Goal: Find contact information: Obtain details needed to contact an individual or organization

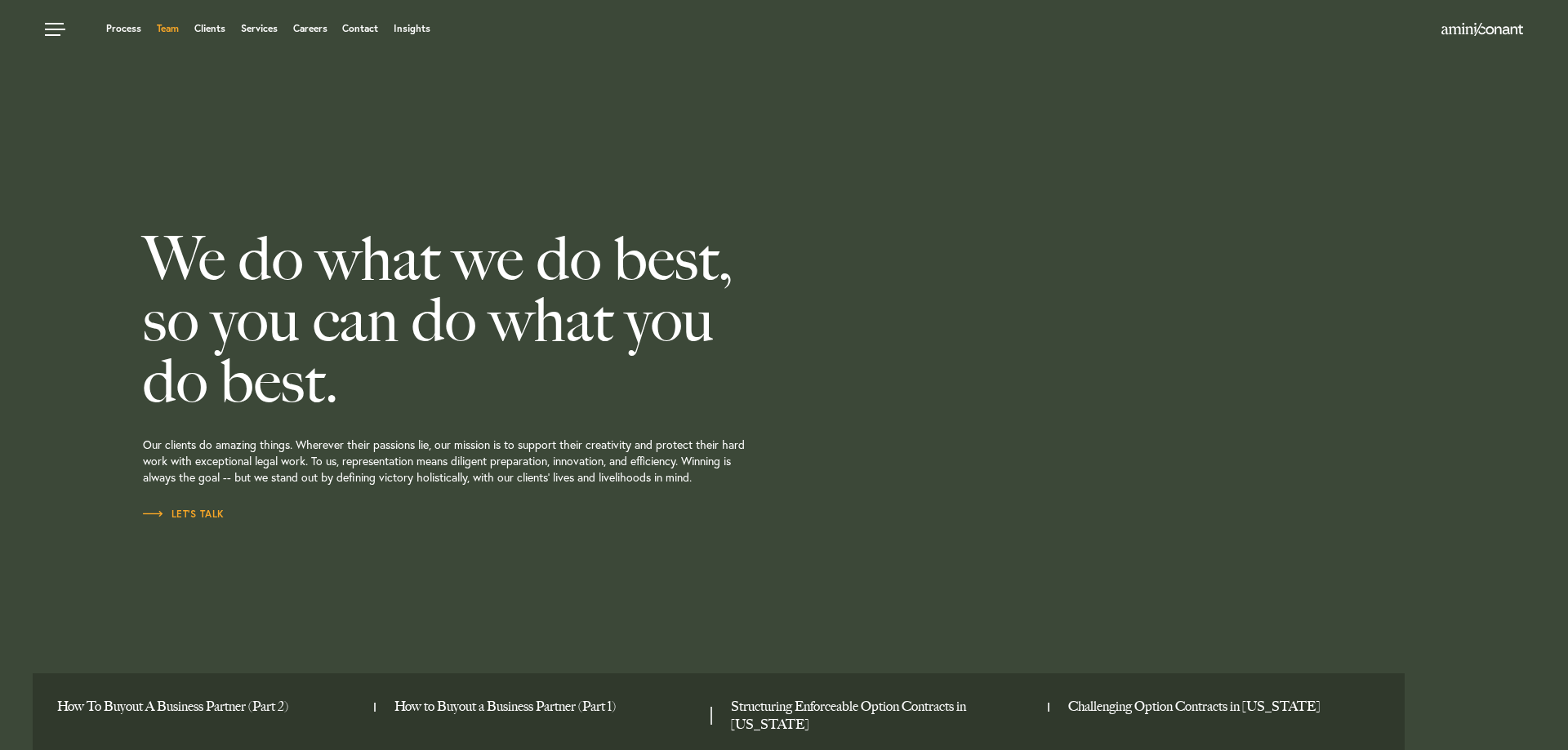
click at [178, 27] on link "Team" at bounding box center [168, 29] width 22 height 10
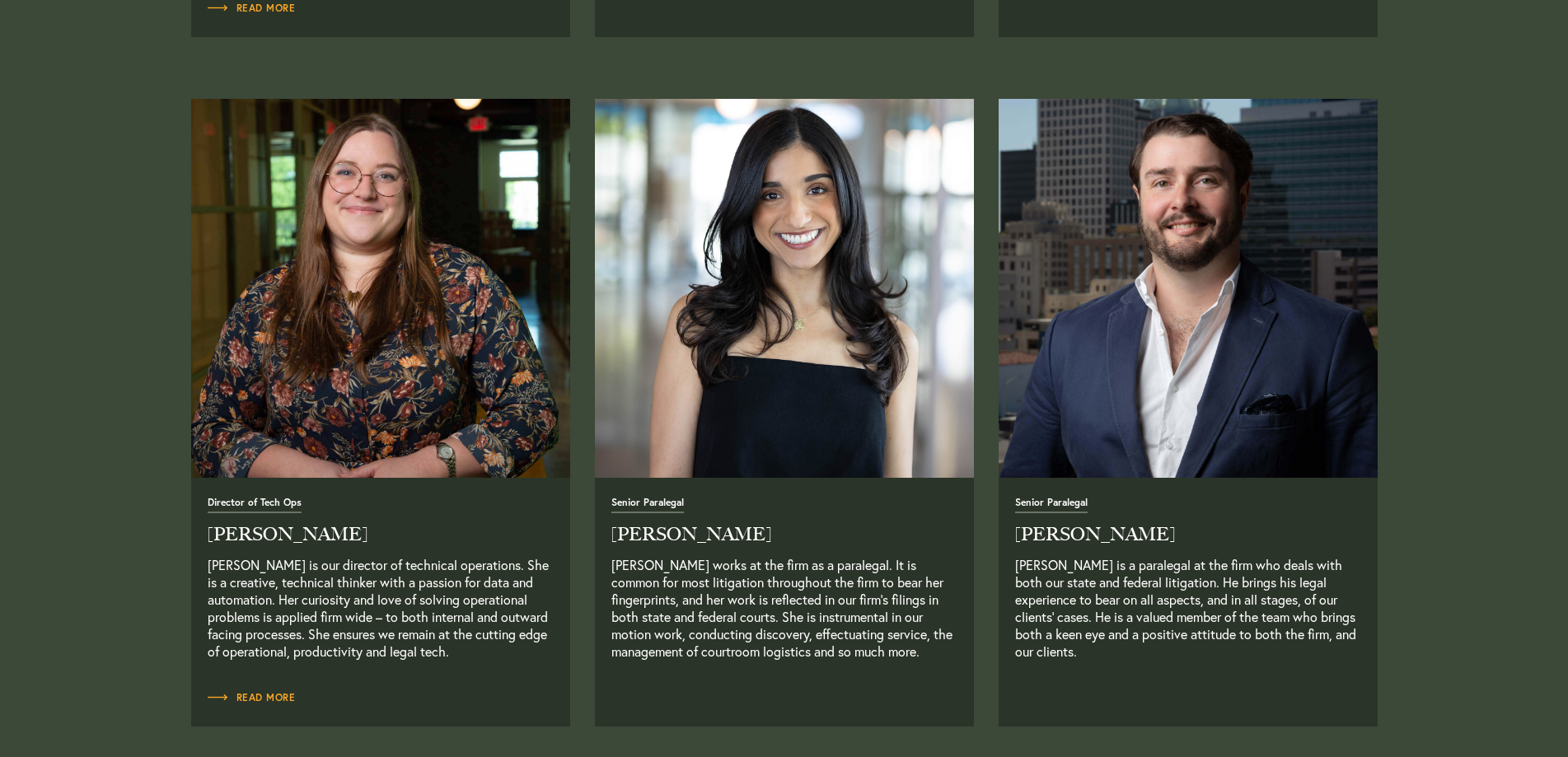
scroll to position [3390, 0]
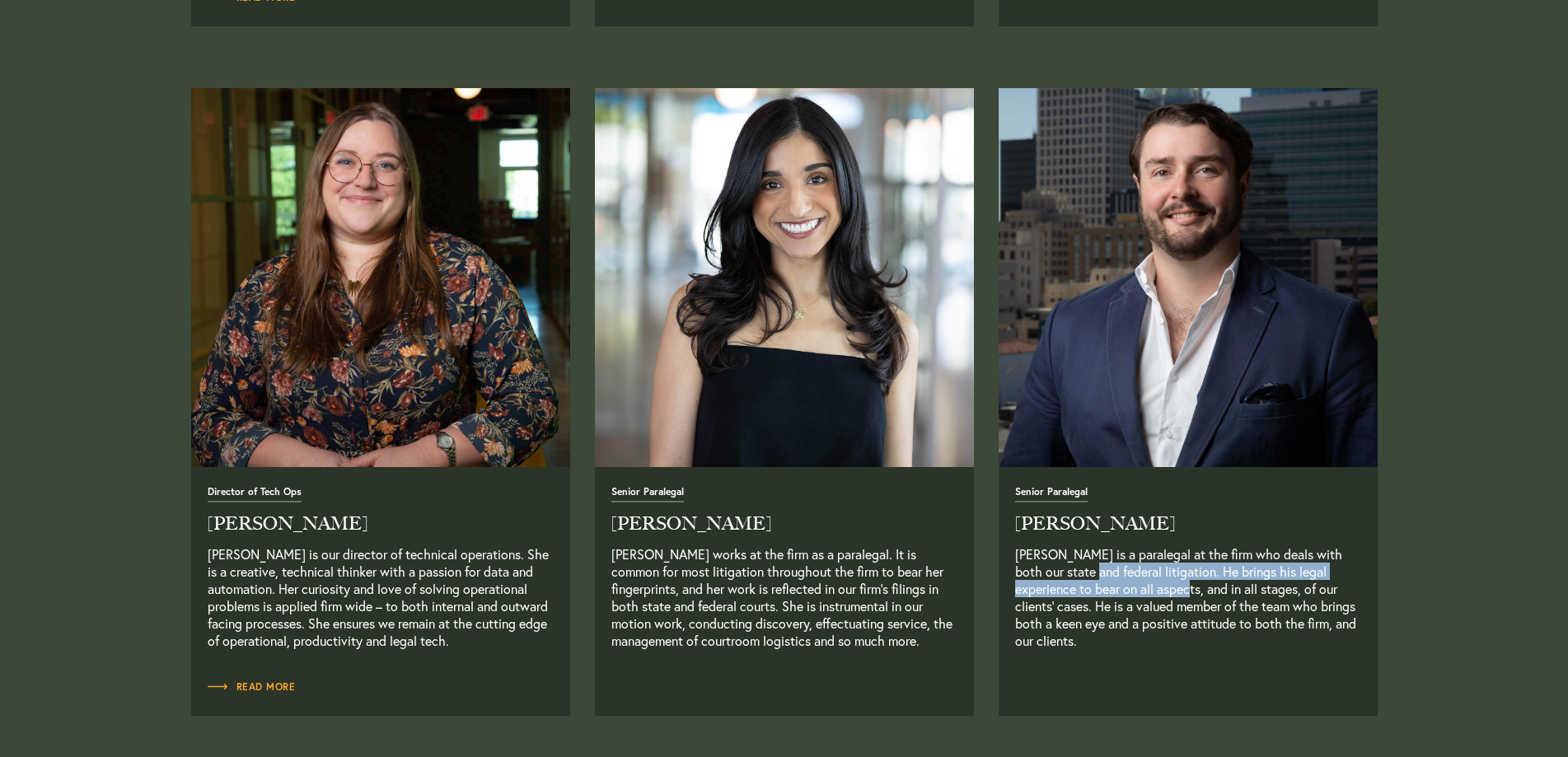
drag, startPoint x: 1090, startPoint y: 568, endPoint x: 1234, endPoint y: 600, distance: 147.5
type textarea "federal litigation. He brings his legal experience to bear on all aspects, an"
click at [1228, 600] on p "[PERSON_NAME] is a paralegal at the firm who deals with both our state and fede…" at bounding box center [1189, 606] width 346 height 122
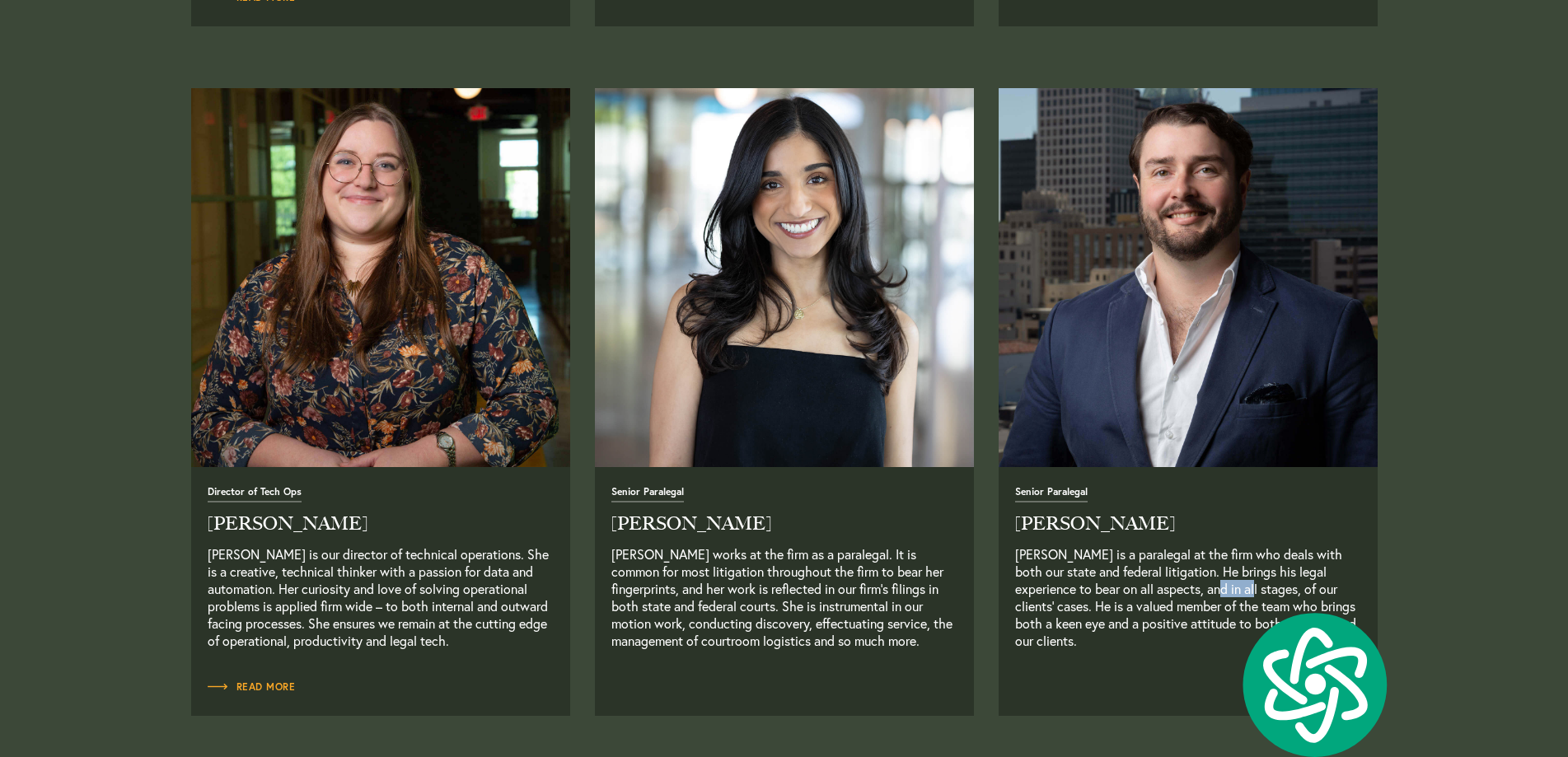
drag, startPoint x: 1240, startPoint y: 600, endPoint x: 1292, endPoint y: 594, distance: 52.3
click at [1292, 594] on p "[PERSON_NAME] is a paralegal at the firm who deals with both our state and fede…" at bounding box center [1189, 606] width 346 height 122
drag, startPoint x: 1320, startPoint y: 594, endPoint x: 1336, endPoint y: 594, distance: 16.0
click at [1336, 594] on p "[PERSON_NAME] is a paralegal at the firm who deals with both our state and fede…" at bounding box center [1189, 606] width 346 height 122
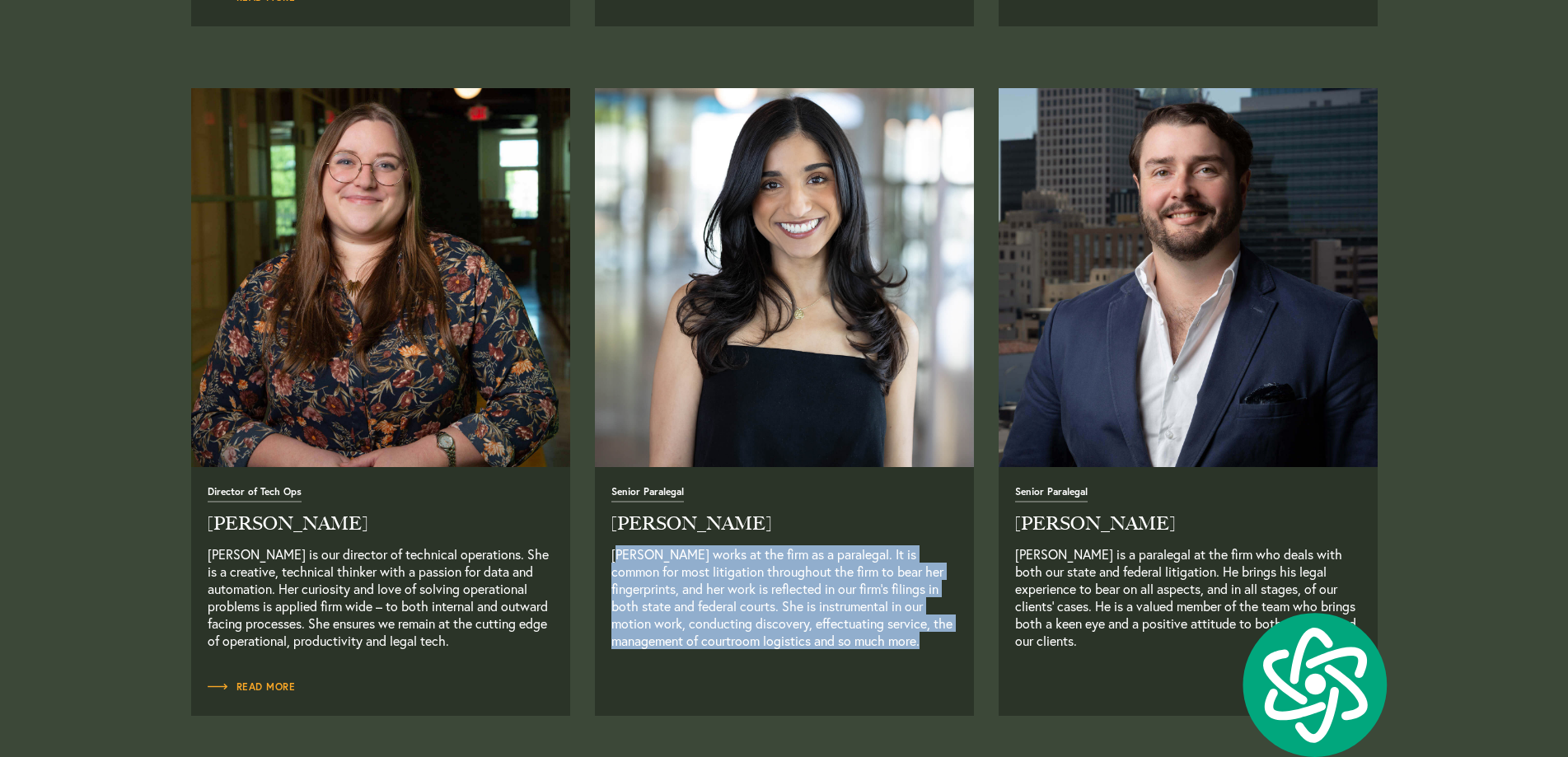
drag, startPoint x: 616, startPoint y: 553, endPoint x: 902, endPoint y: 649, distance: 301.7
click at [902, 649] on p "[PERSON_NAME] works at the firm as a paralegal. It is common for most litigatio…" at bounding box center [784, 606] width 346 height 122
click at [880, 667] on p "[PERSON_NAME] works at the firm as a paralegal. It is common for most litigatio…" at bounding box center [784, 606] width 346 height 122
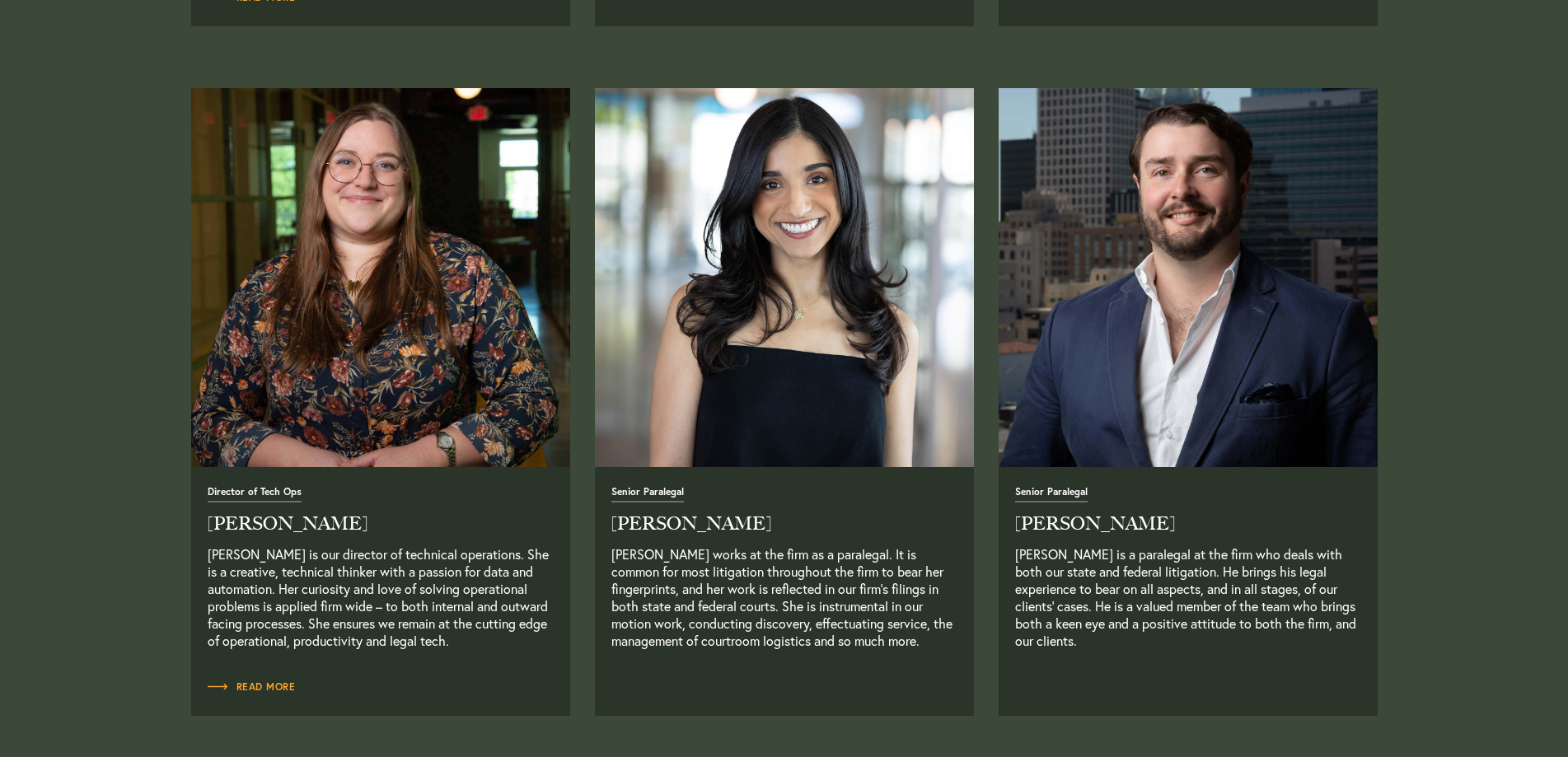
click at [666, 503] on span "Senior Paralegal" at bounding box center [647, 495] width 73 height 16
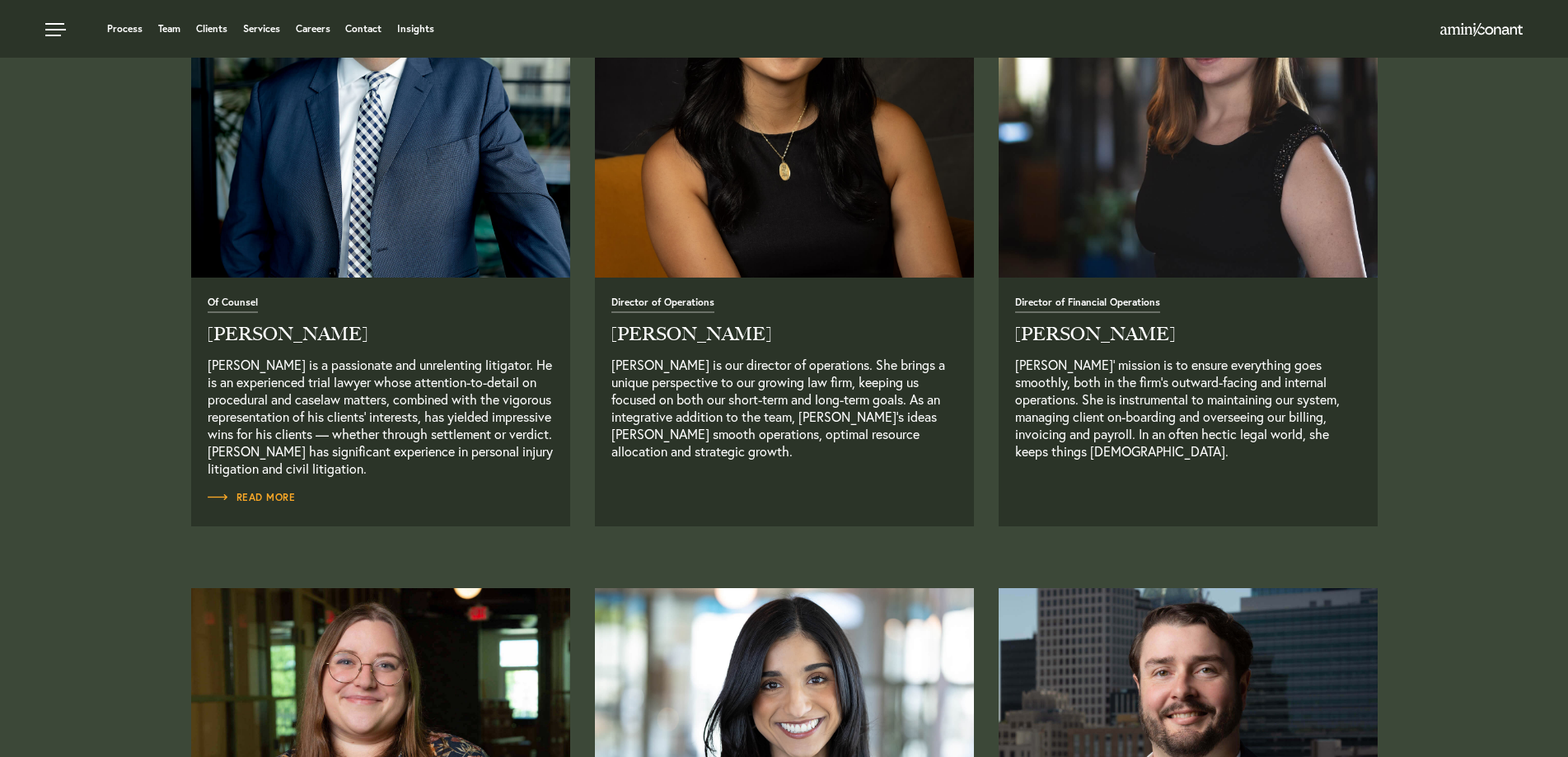
scroll to position [2813, 0]
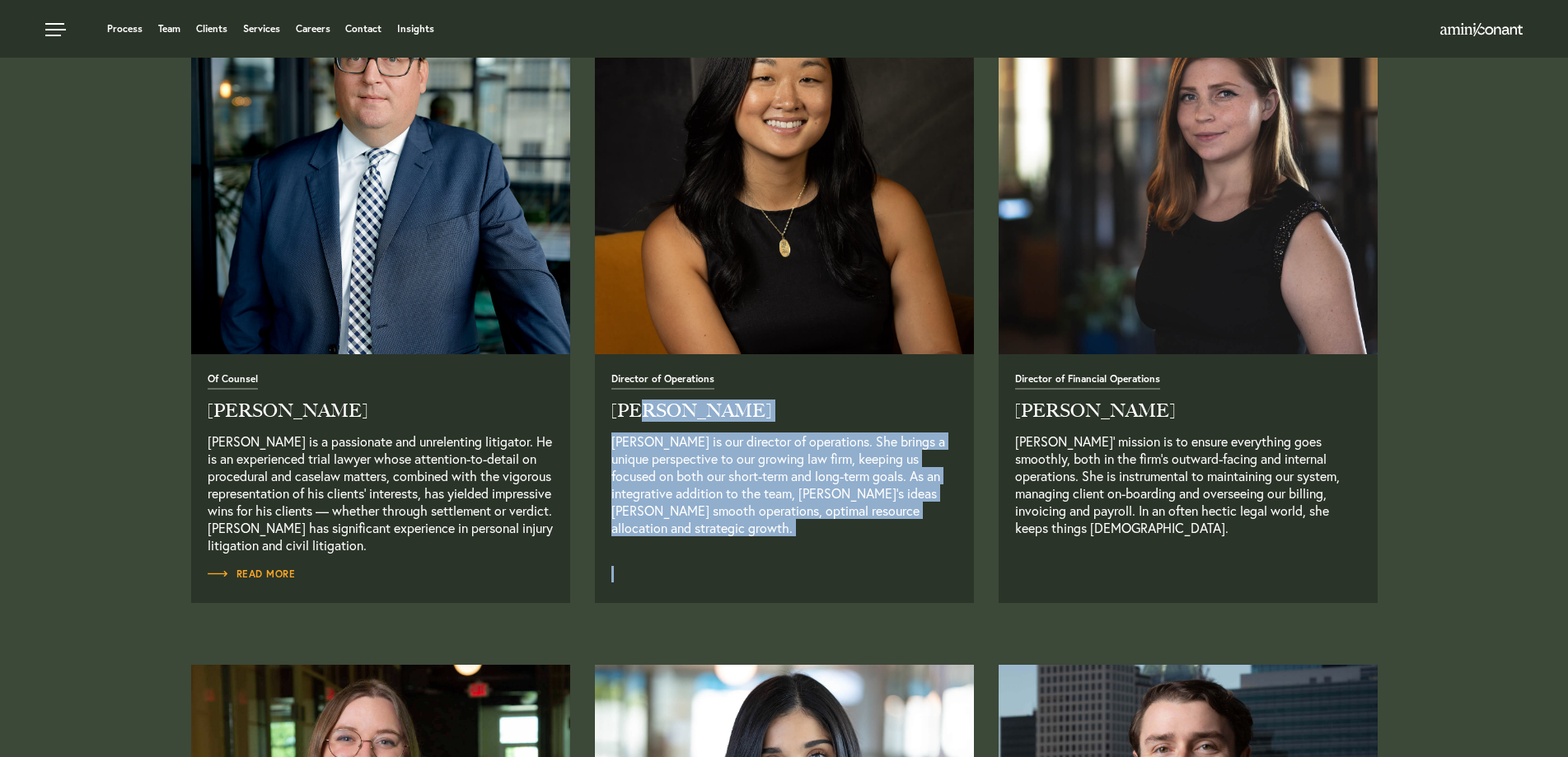
drag, startPoint x: 859, startPoint y: 575, endPoint x: 646, endPoint y: 397, distance: 277.6
click at [644, 405] on div "Director of Operations [PERSON_NAME] [PERSON_NAME] is our director of operation…" at bounding box center [785, 479] width 379 height 249
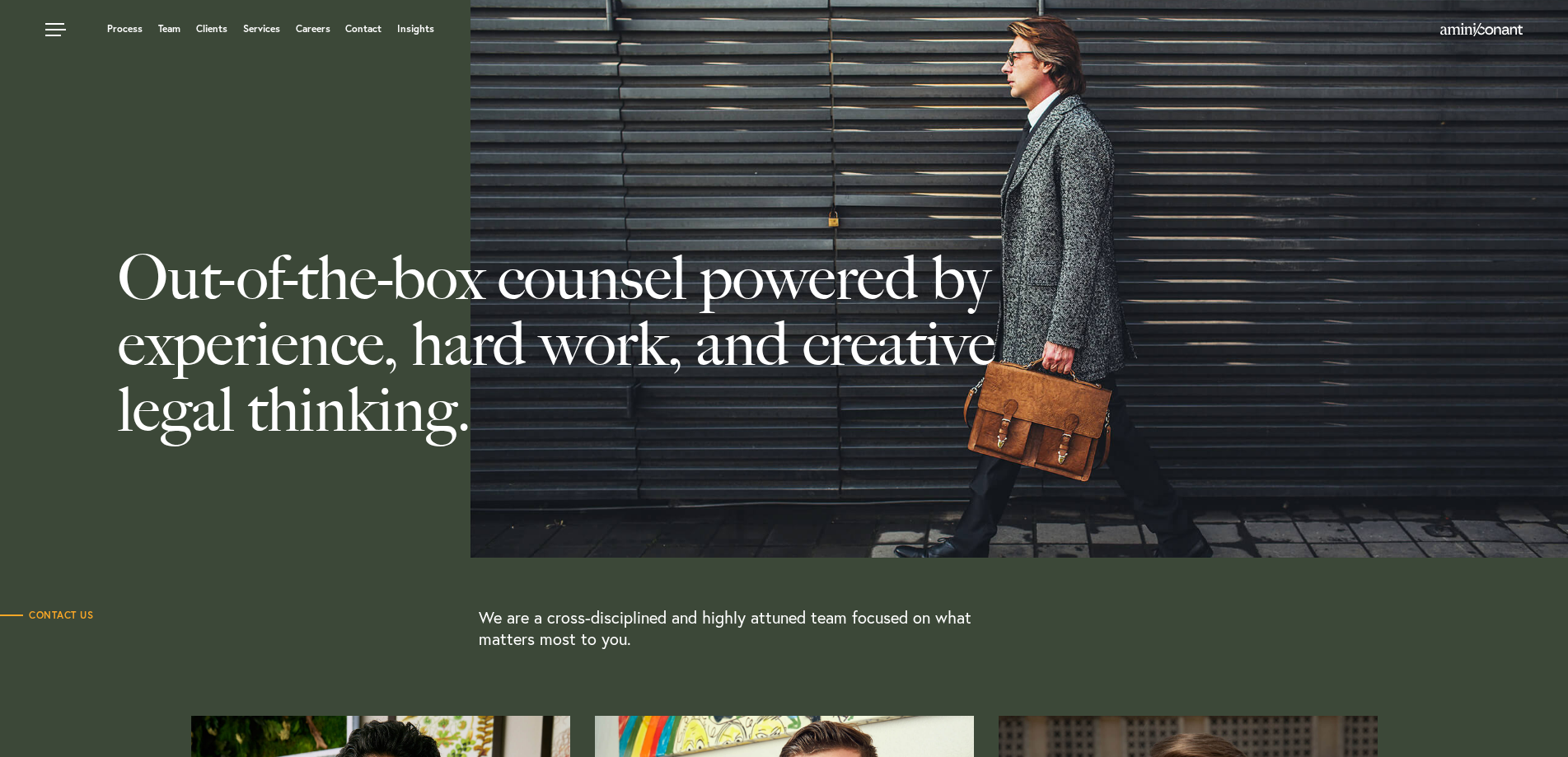
scroll to position [0, 0]
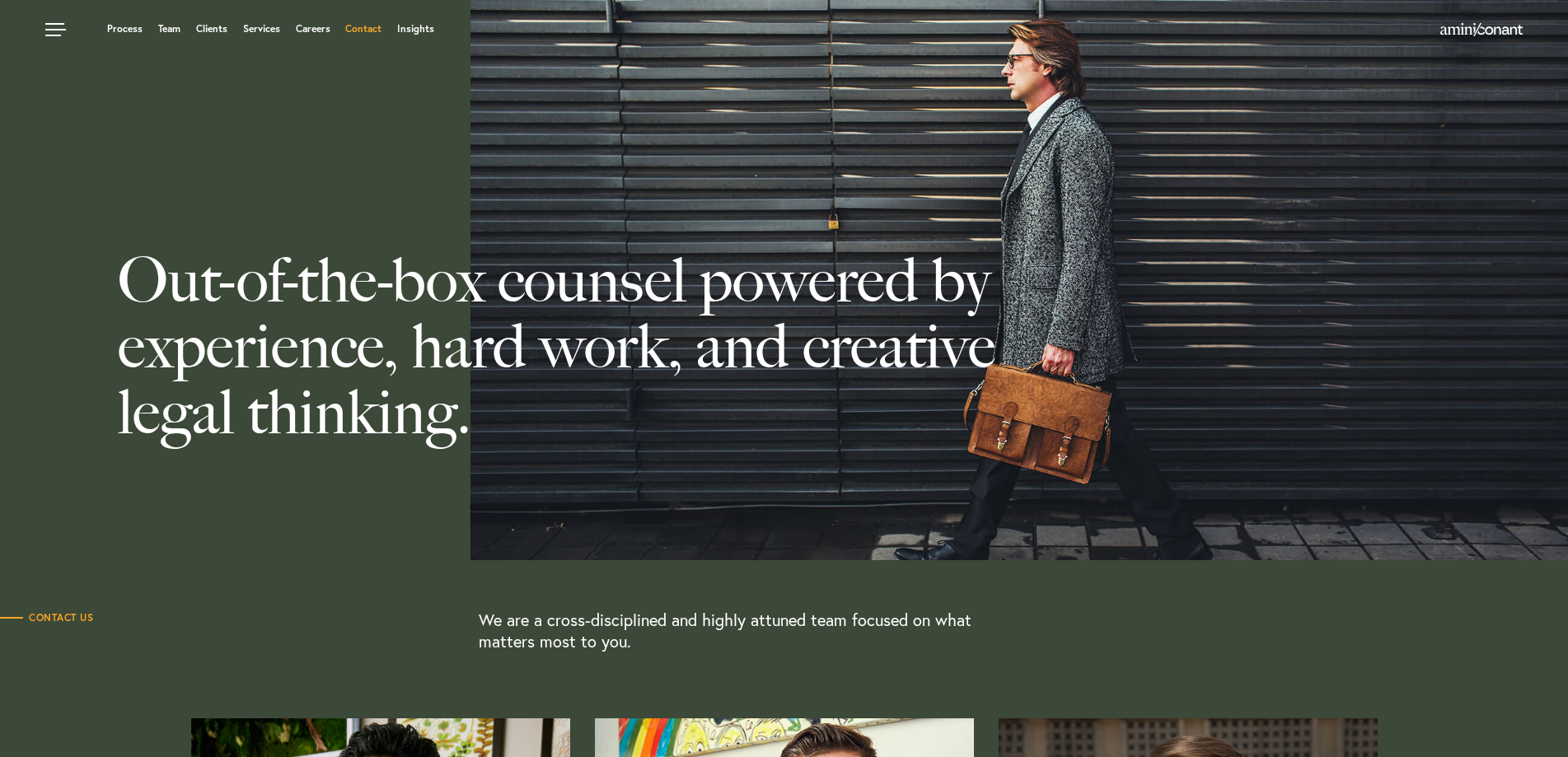
click at [369, 31] on link "Contact" at bounding box center [363, 29] width 36 height 10
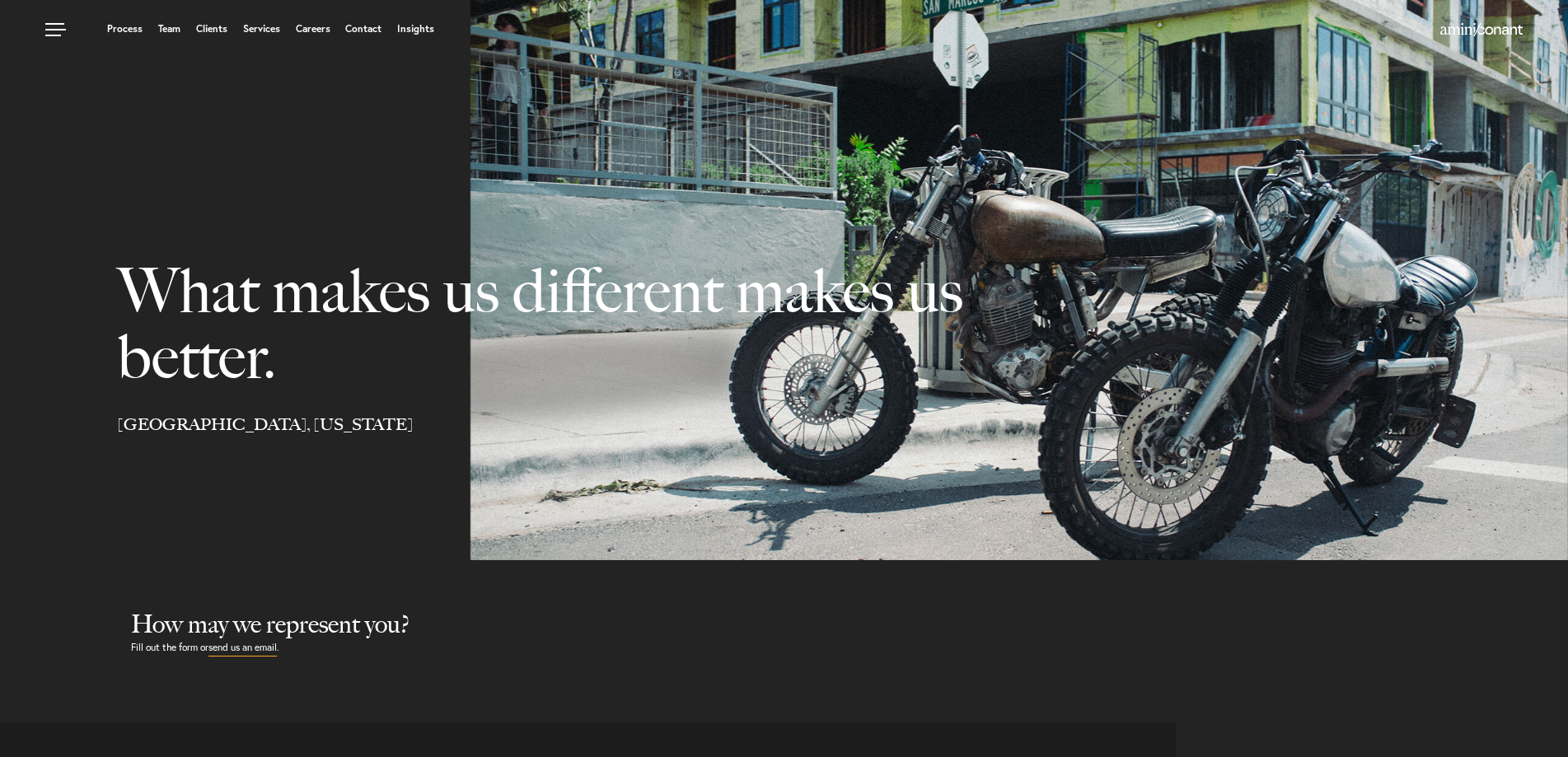
select select "Austin"
select select "Business and Civil Litigation"
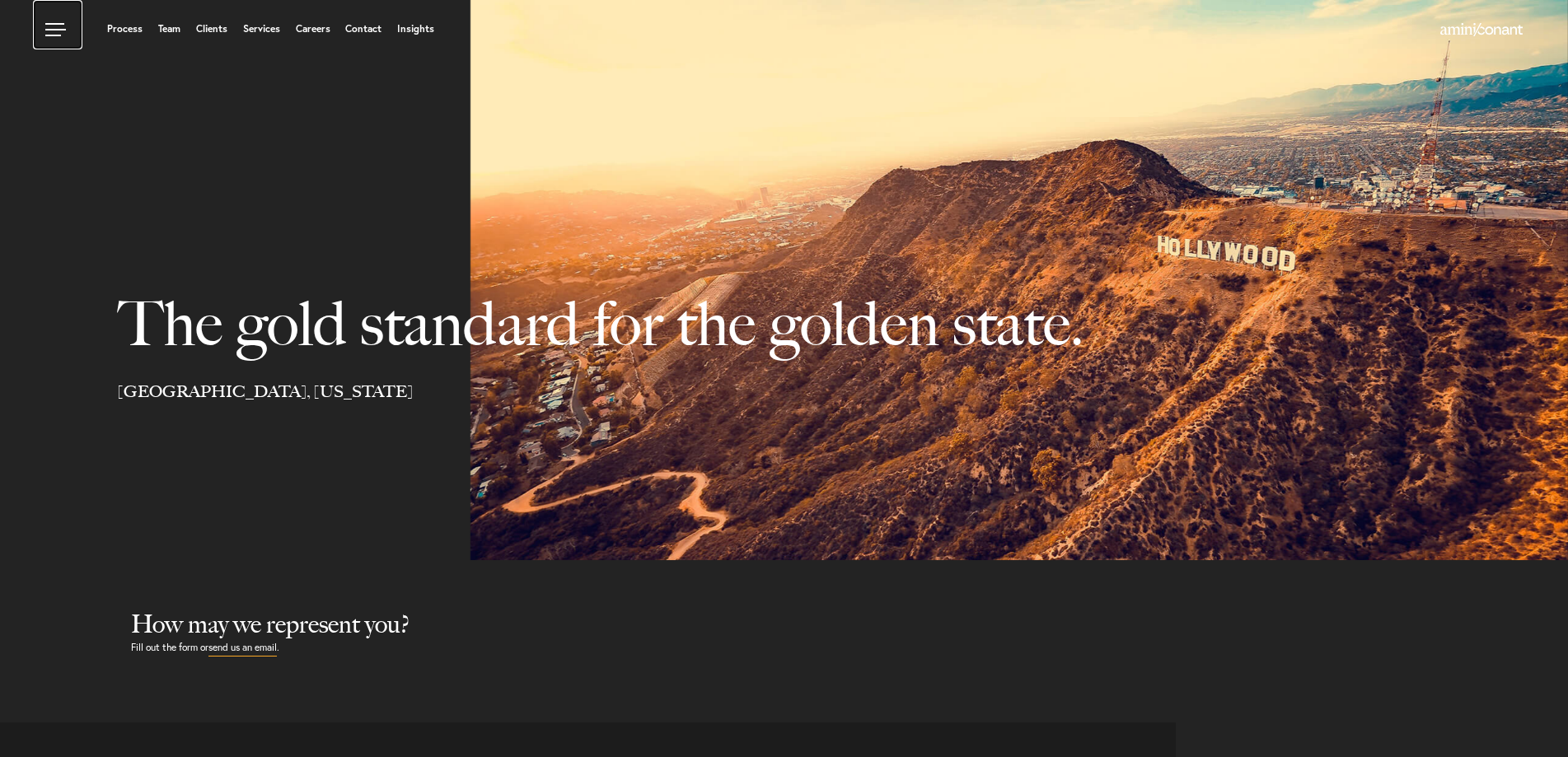
click at [56, 21] on link at bounding box center [57, 24] width 50 height 50
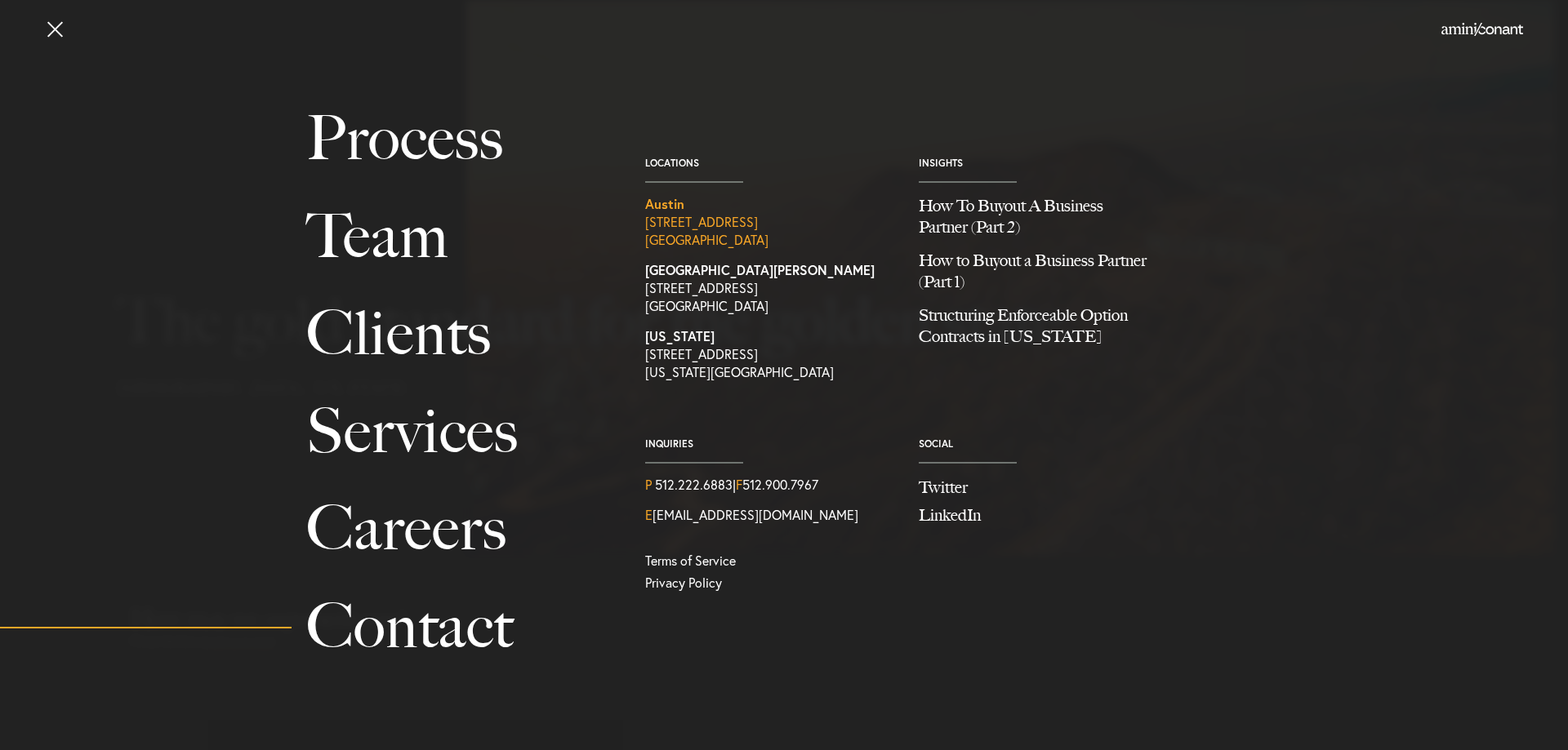
click at [669, 200] on strong "Austin" at bounding box center [664, 203] width 40 height 17
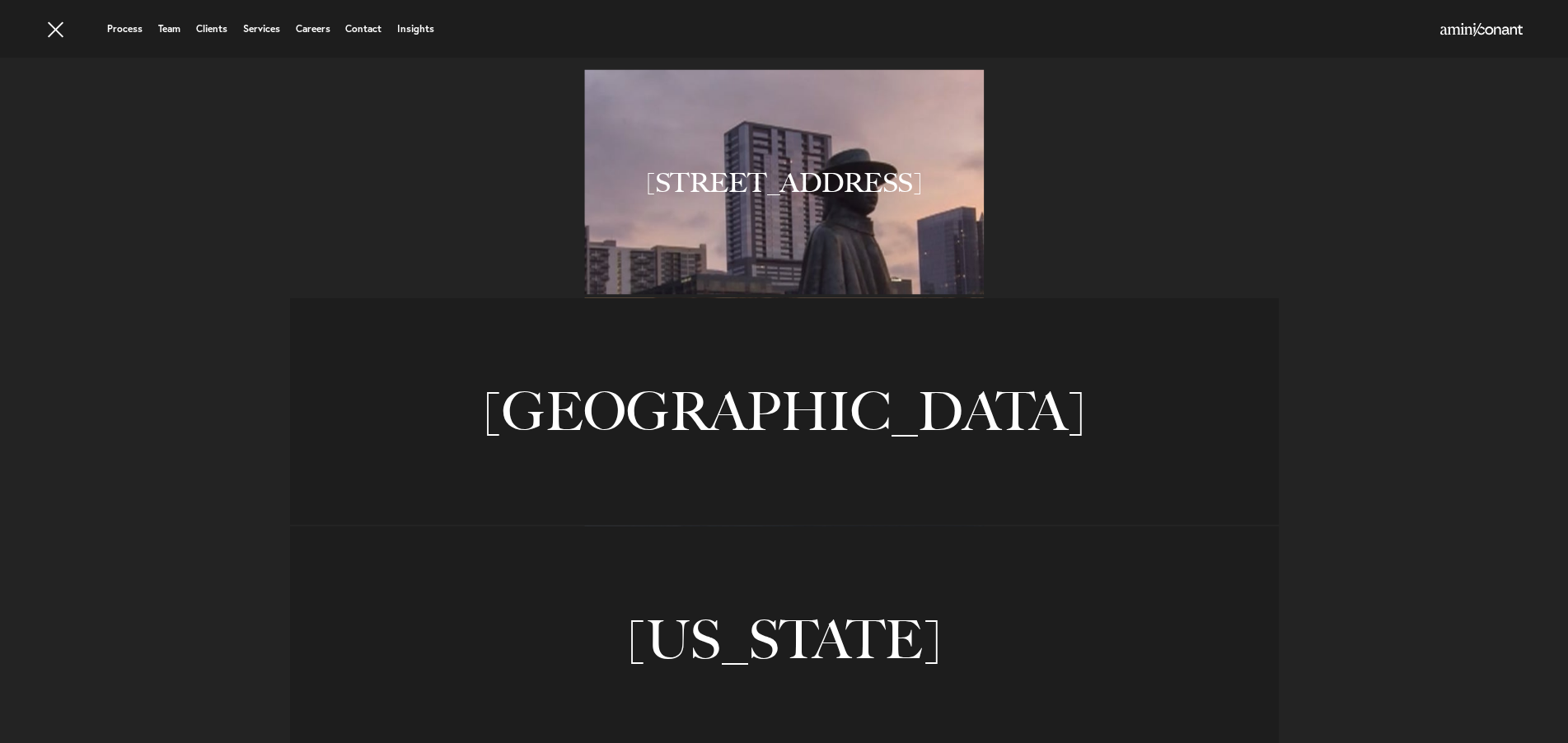
scroll to position [1236, 0]
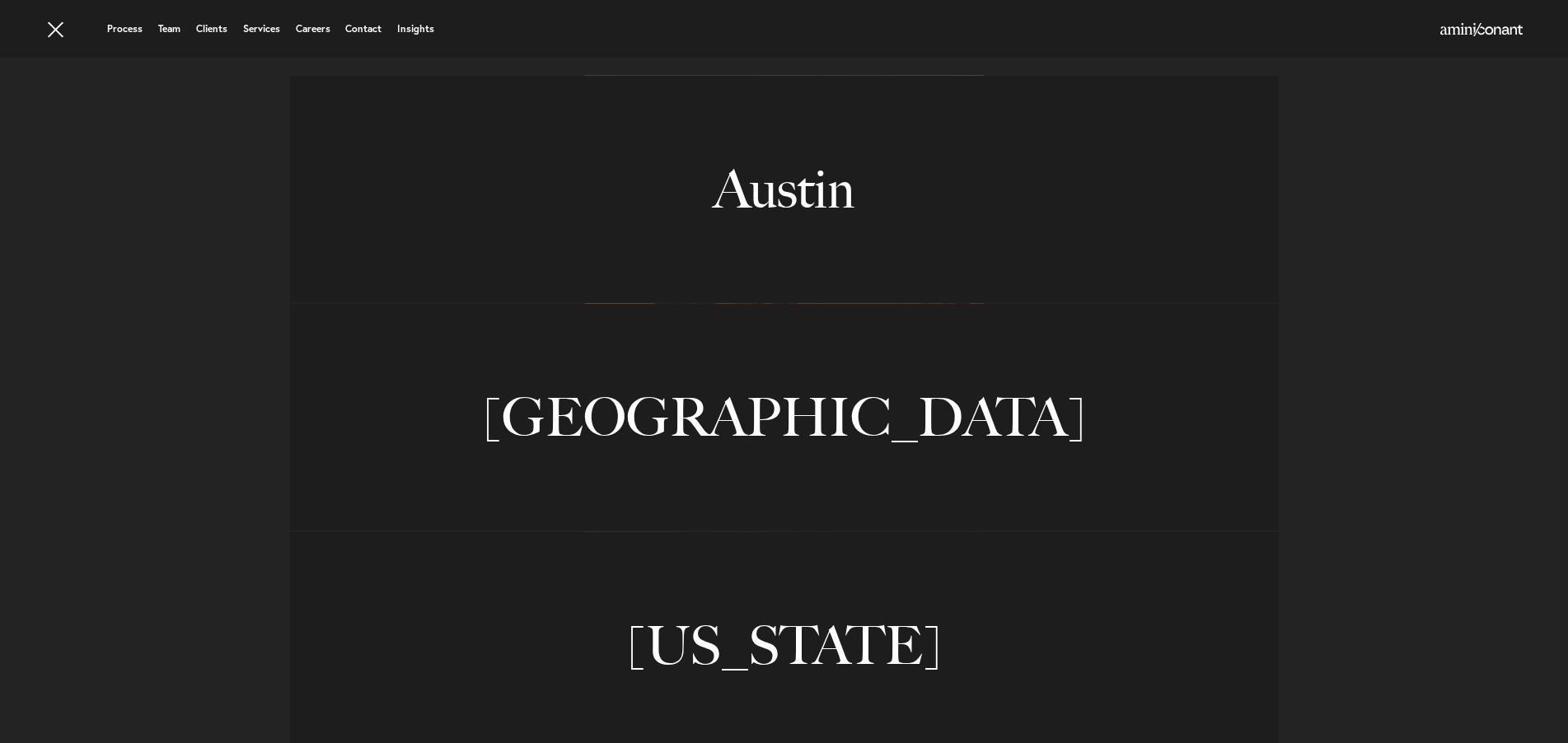
click at [800, 177] on link "Austin" at bounding box center [784, 189] width 988 height 227
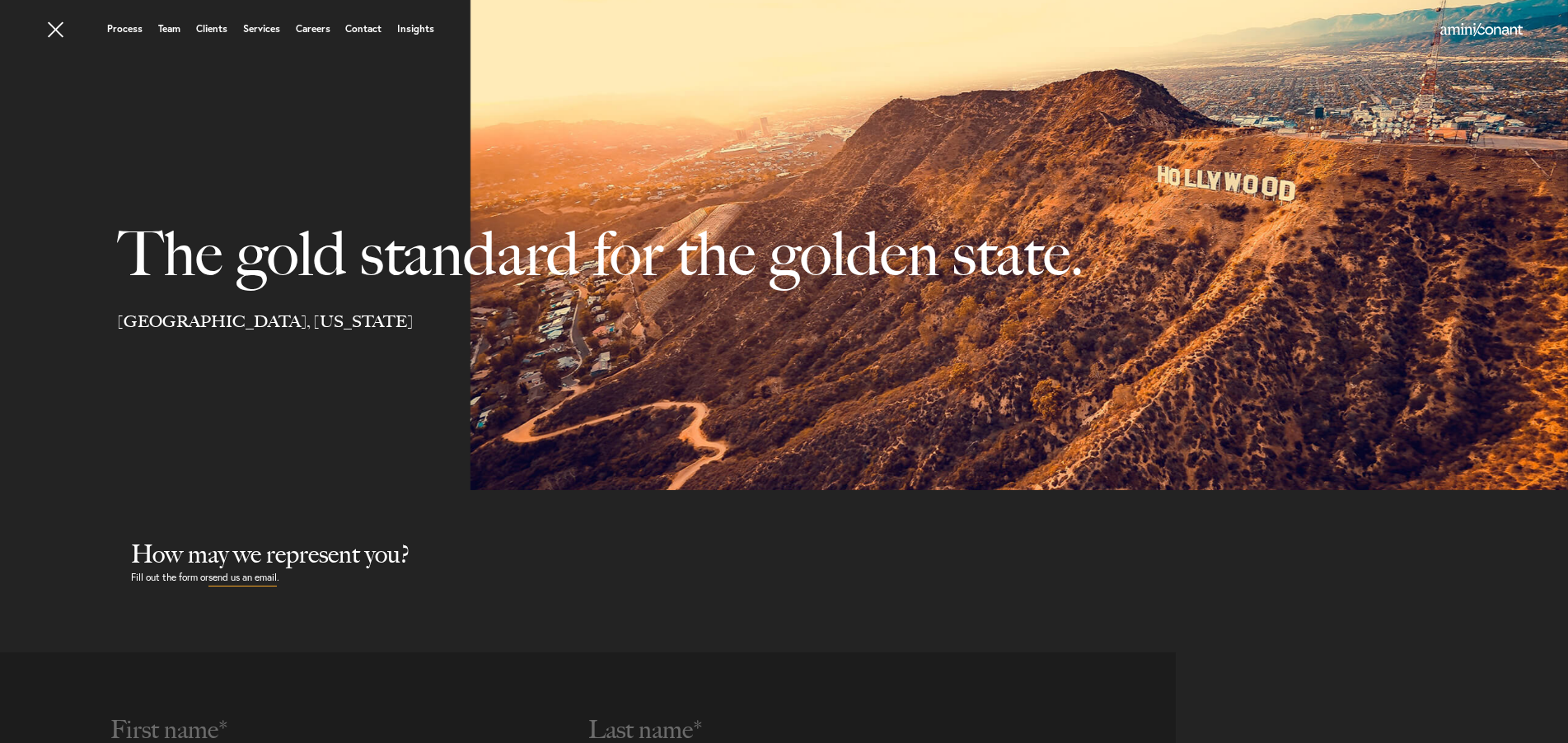
scroll to position [0, 0]
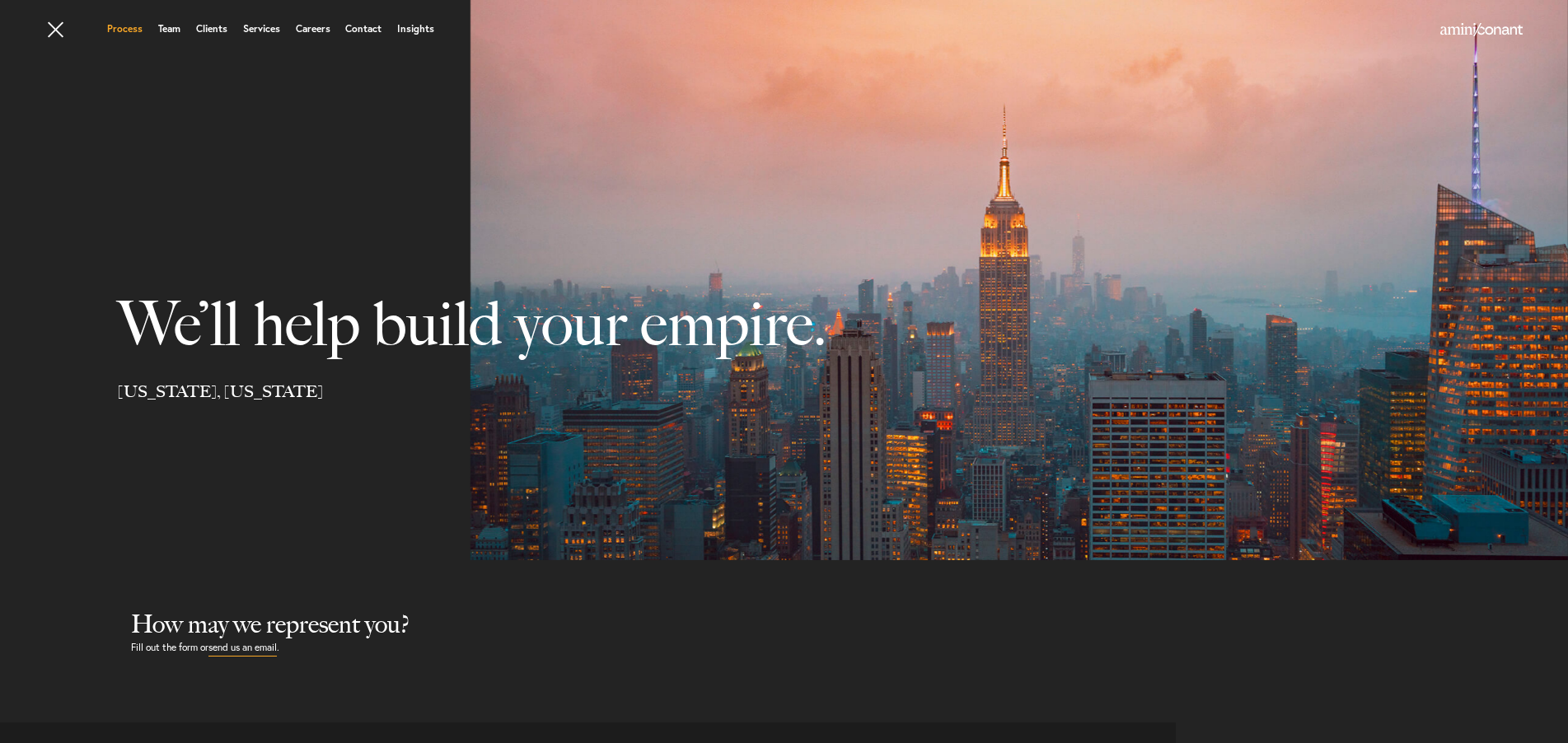
click at [132, 29] on link "Process" at bounding box center [125, 29] width 35 height 10
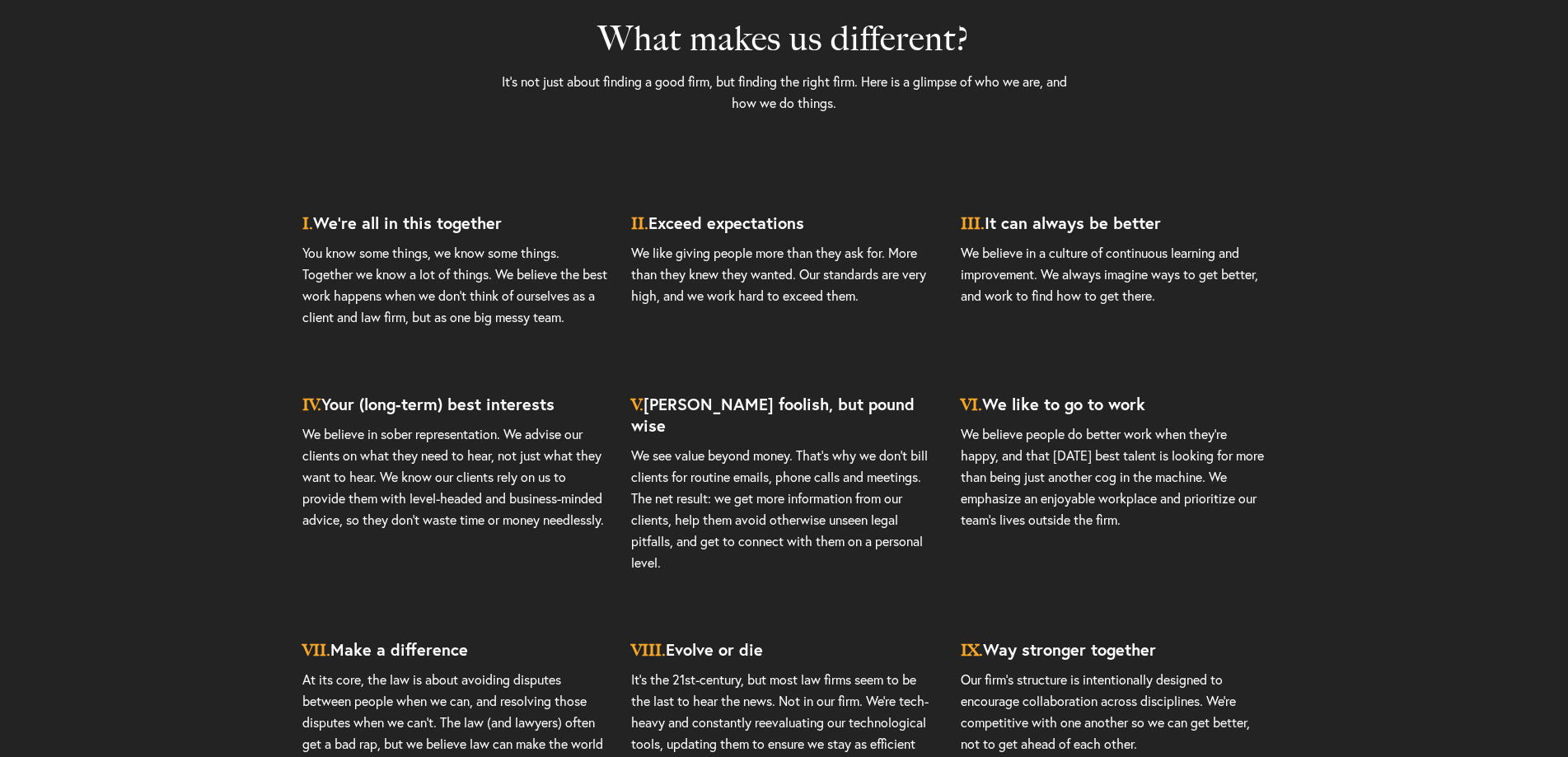
scroll to position [4913, 0]
